Goal: Information Seeking & Learning: Check status

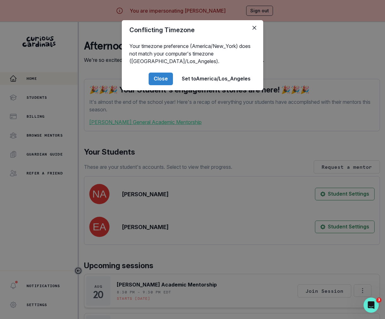
click at [315, 126] on div "Conflicting Timezone Your timezone preference (America/New_York) does not match…" at bounding box center [192, 159] width 385 height 319
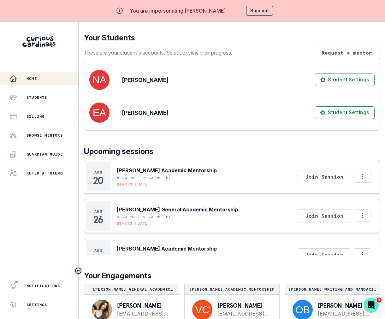
scroll to position [128, 0]
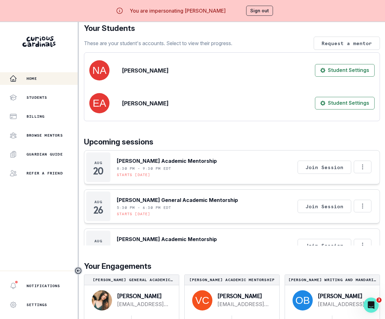
click at [196, 140] on p "Upcoming sessions" at bounding box center [232, 141] width 296 height 11
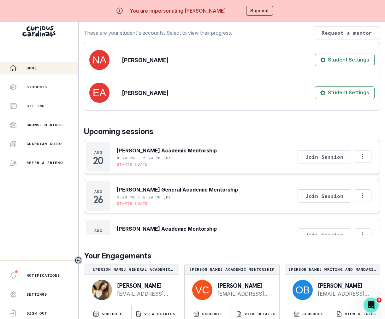
scroll to position [22, 0]
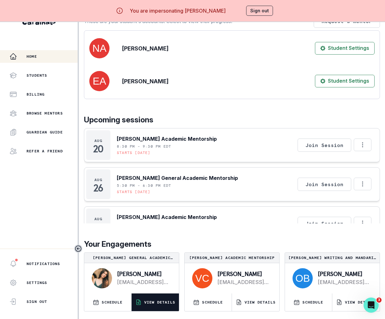
click at [172, 310] on button "VIEW DETAILS" at bounding box center [155, 303] width 47 height 18
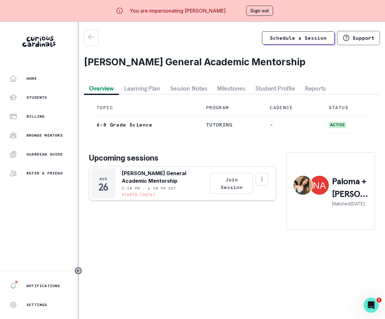
click at [275, 87] on button "Student Profile" at bounding box center [276, 88] width 50 height 11
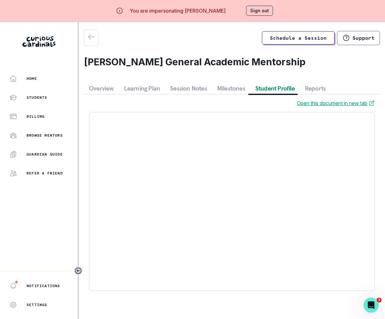
click at [186, 88] on button "Session Notes" at bounding box center [188, 88] width 47 height 11
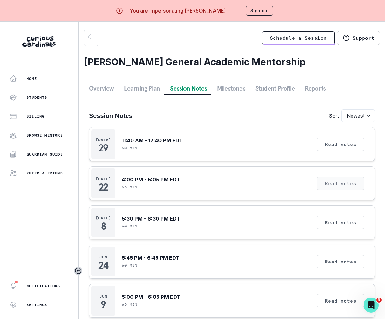
click at [337, 183] on button "Read notes" at bounding box center [340, 183] width 47 height 13
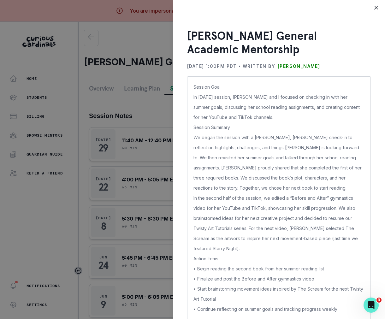
scroll to position [3, 0]
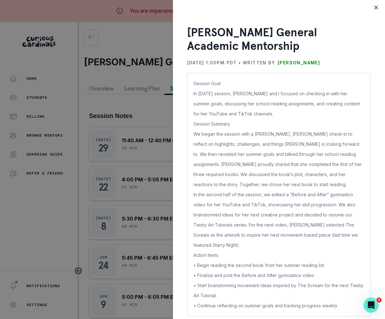
click at [125, 206] on div "[PERSON_NAME] General Academic Mentorship [DATE] 1:00PM PDT • Written by [PERSO…" at bounding box center [192, 159] width 385 height 319
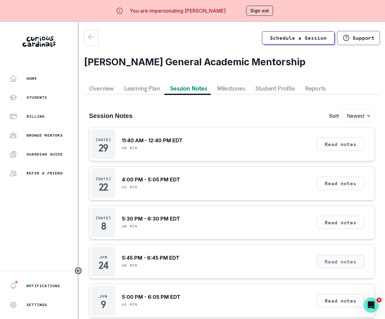
click at [329, 263] on button "Read notes" at bounding box center [340, 261] width 47 height 13
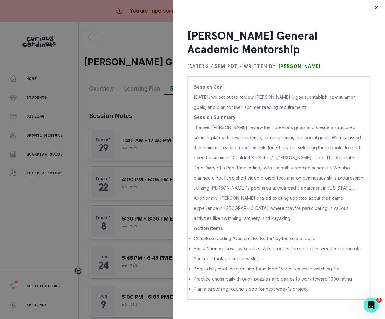
click at [144, 228] on div "[PERSON_NAME] General Academic Mentorship [DATE] 2:45PM PDT • Written by [PERSO…" at bounding box center [192, 159] width 385 height 319
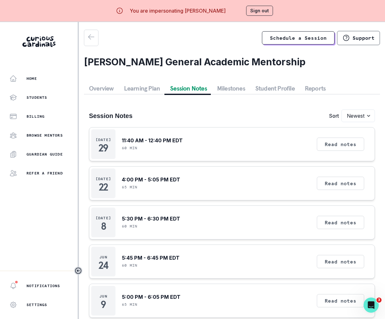
click at [225, 88] on button "Milestones" at bounding box center [231, 88] width 38 height 11
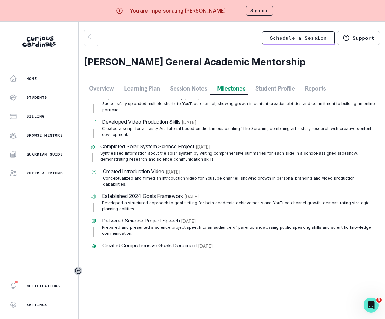
scroll to position [0, 0]
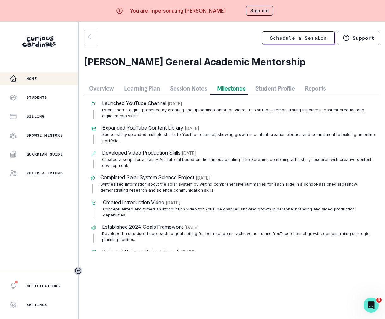
click at [51, 74] on button "Home" at bounding box center [39, 78] width 78 height 13
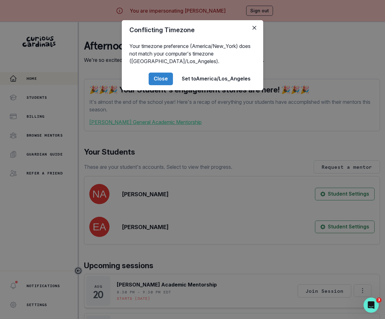
click at [78, 21] on div "Conflicting Timezone Your timezone preference (America/New_York) does not match…" at bounding box center [192, 159] width 385 height 319
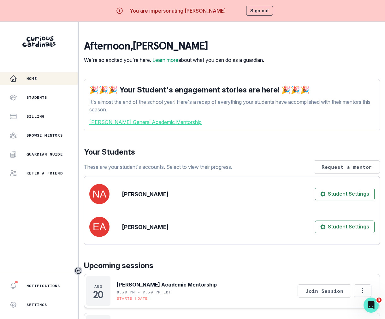
click at [78, 21] on div "Conflicting Timezone Your timezone preference (America/New_York) does not match…" at bounding box center [192, 159] width 385 height 319
click at [263, 9] on button "Sign out" at bounding box center [259, 11] width 27 height 10
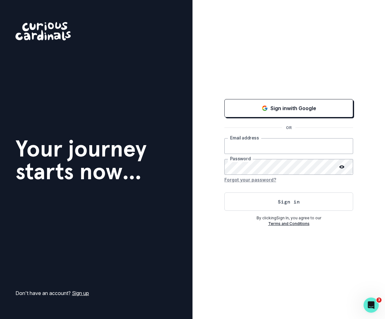
type input "[PERSON_NAME][EMAIL_ADDRESS][DOMAIN_NAME]"
click at [275, 206] on button "Sign in" at bounding box center [289, 202] width 129 height 18
